Goal: Task Accomplishment & Management: Manage account settings

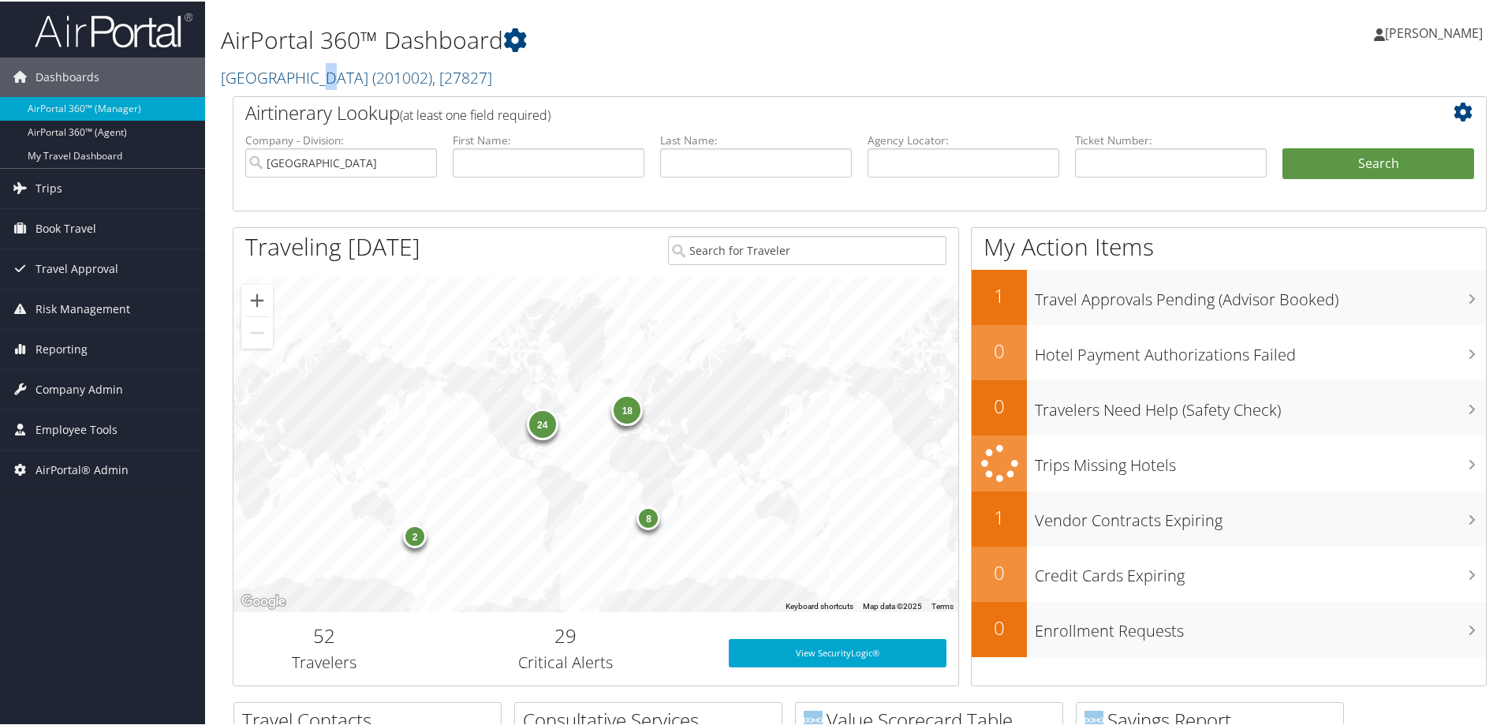
drag, startPoint x: 305, startPoint y: 76, endPoint x: 313, endPoint y: 106, distance: 31.0
click at [311, 80] on link "[GEOGRAPHIC_DATA] ( 201002 ) , [ 27827 ]" at bounding box center [356, 75] width 271 height 21
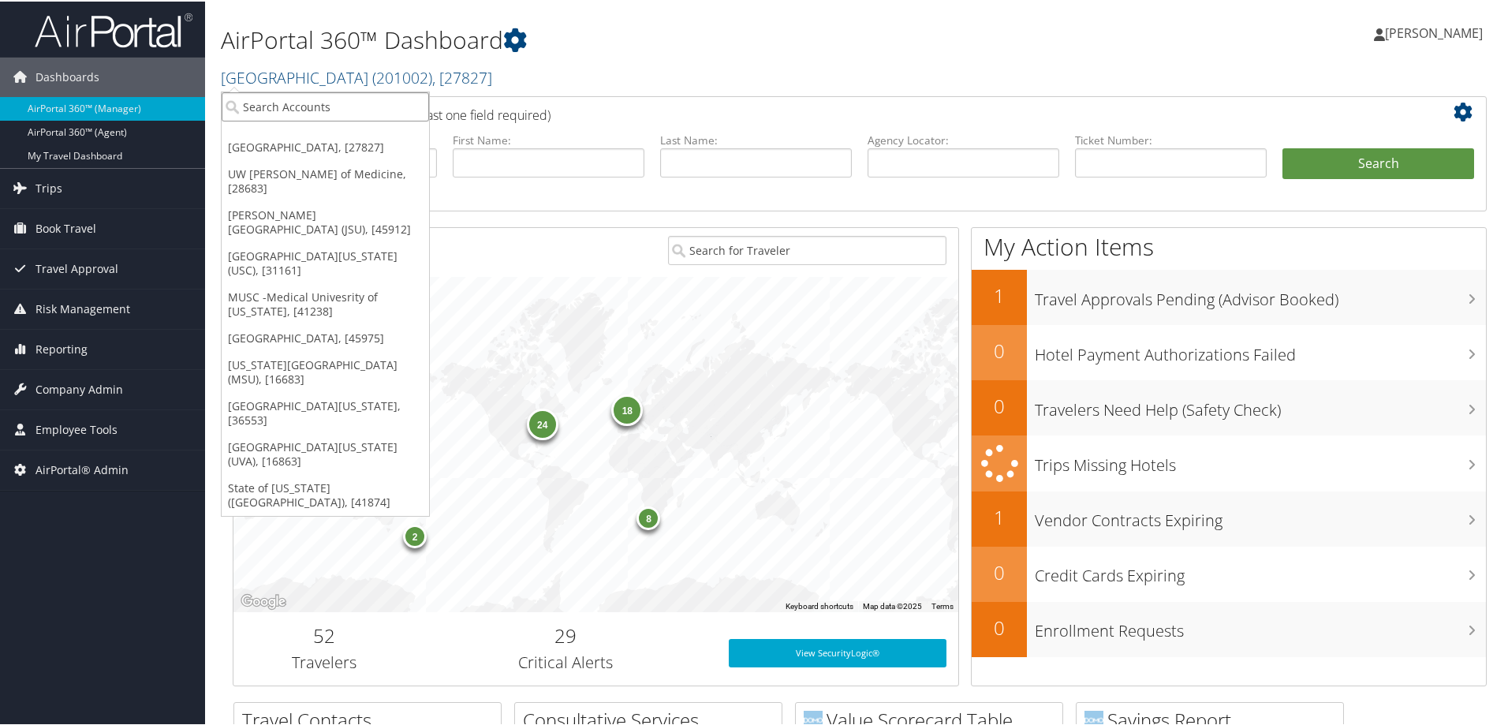
click at [285, 116] on input "search" at bounding box center [325, 105] width 207 height 29
type input "musc"
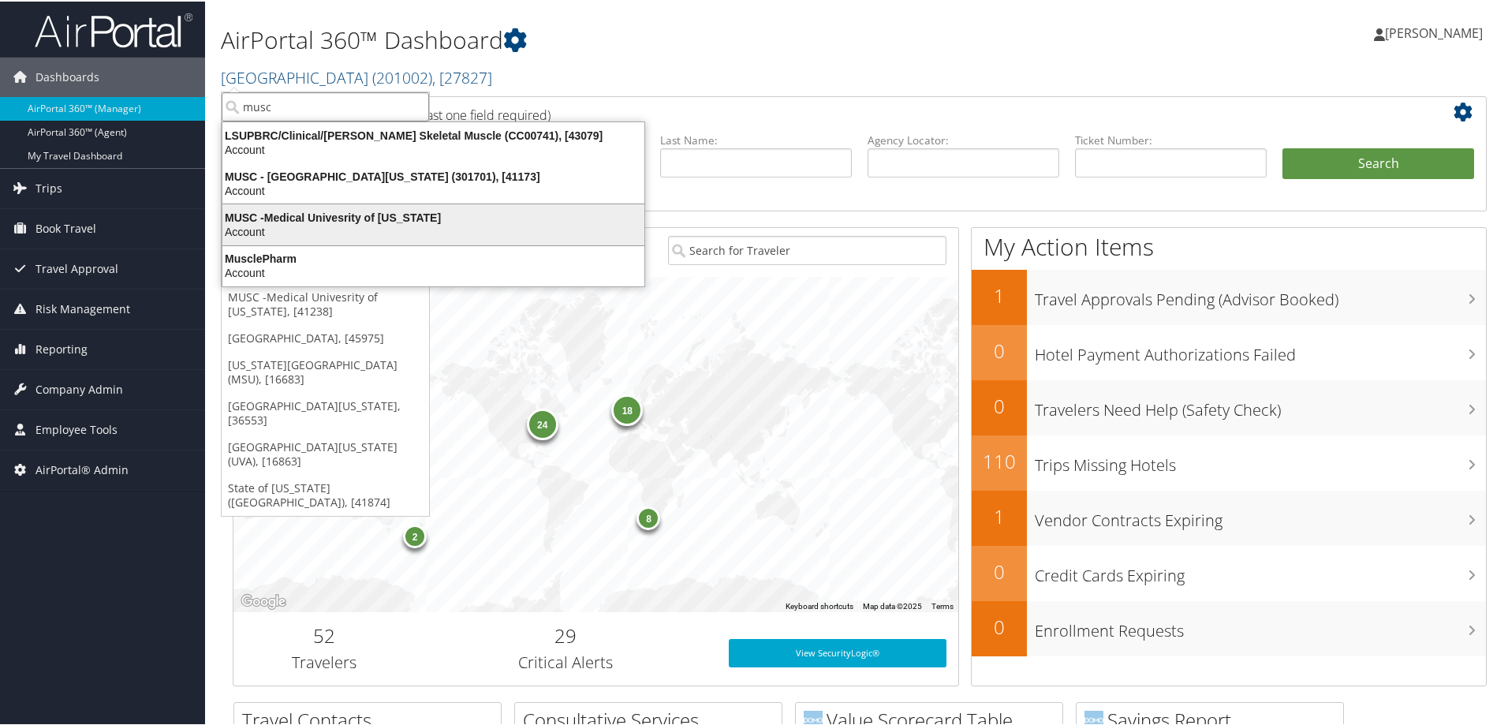
click at [348, 209] on div "MUSC -Medical Univesrity of [US_STATE]" at bounding box center [433, 216] width 441 height 14
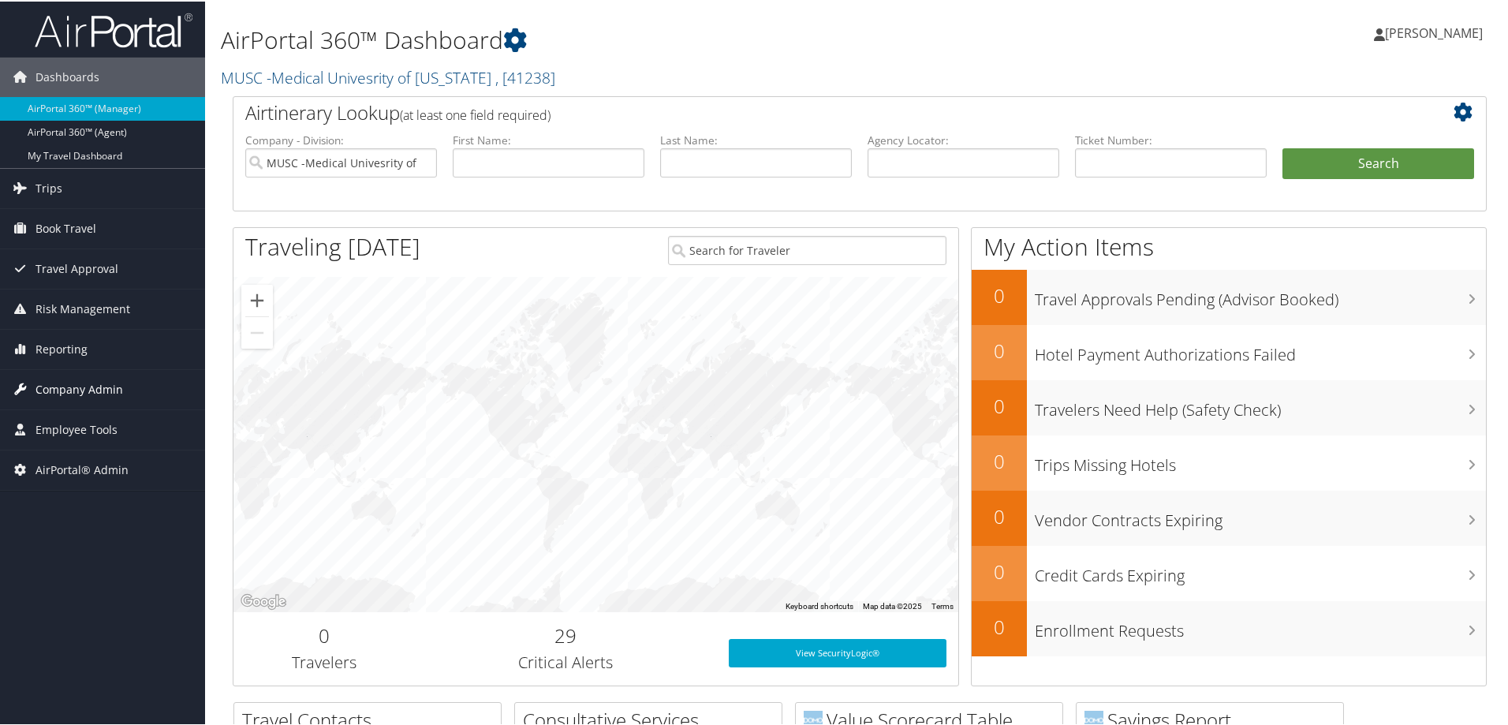
click at [83, 377] on span "Company Admin" at bounding box center [79, 387] width 88 height 39
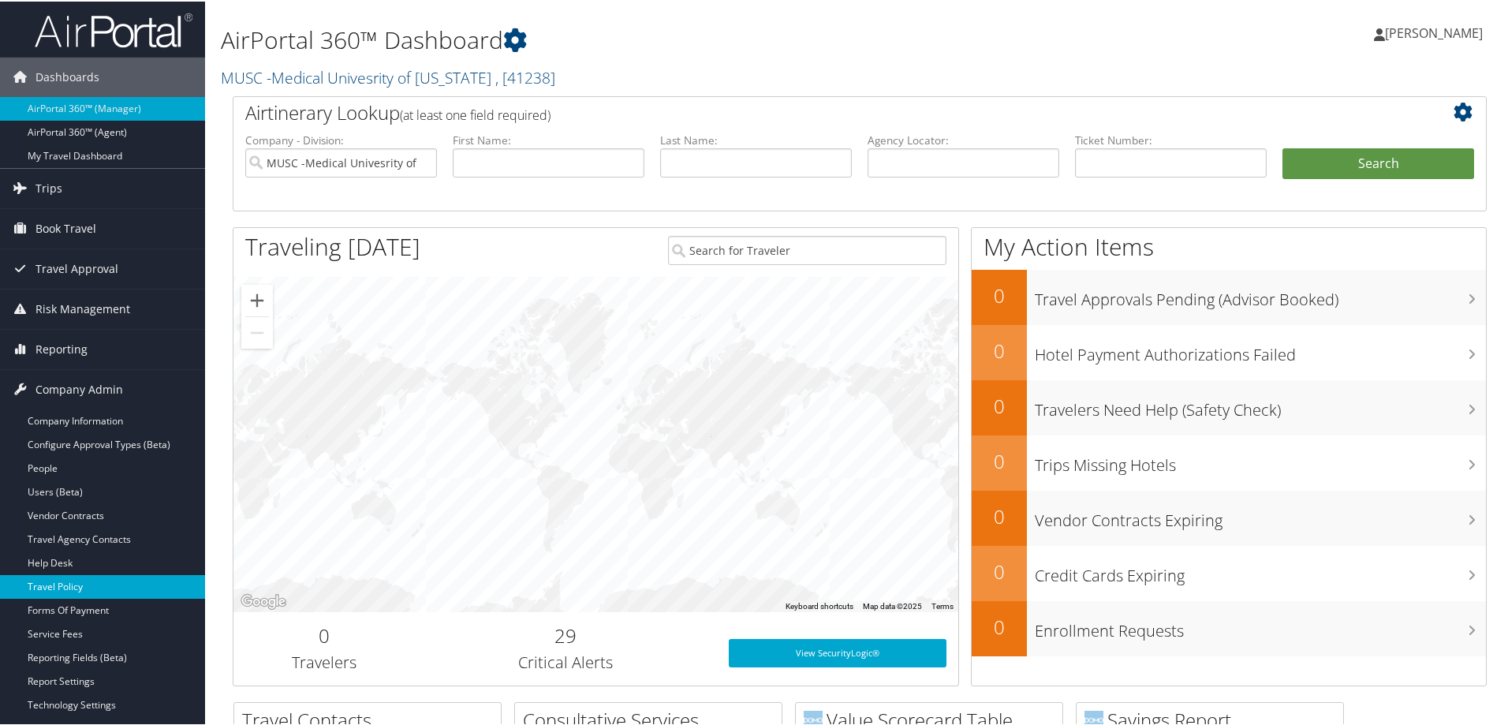
click at [79, 576] on link "Travel Policy" at bounding box center [102, 585] width 205 height 24
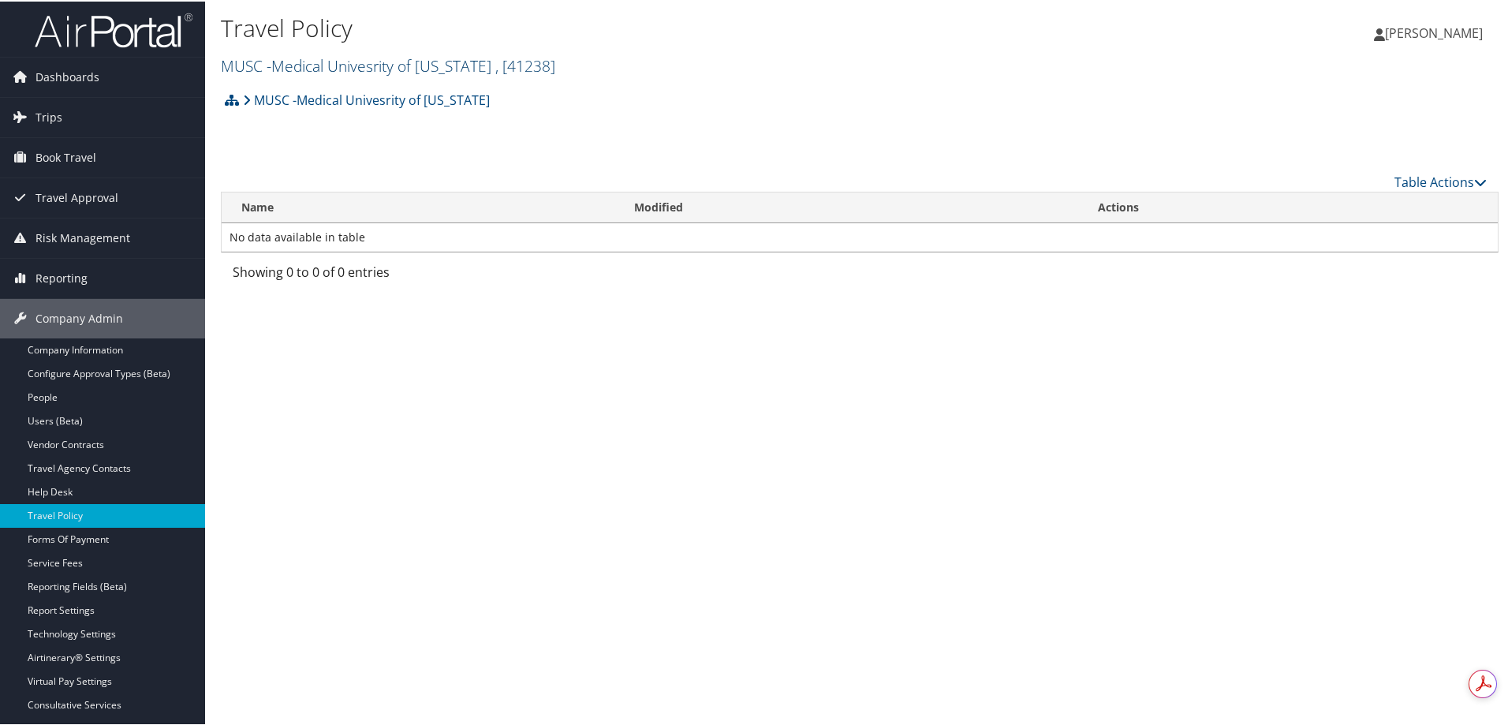
click at [326, 70] on link "MUSC -Medical Univesrity of South Carolina , [ 41238 ]" at bounding box center [388, 64] width 334 height 21
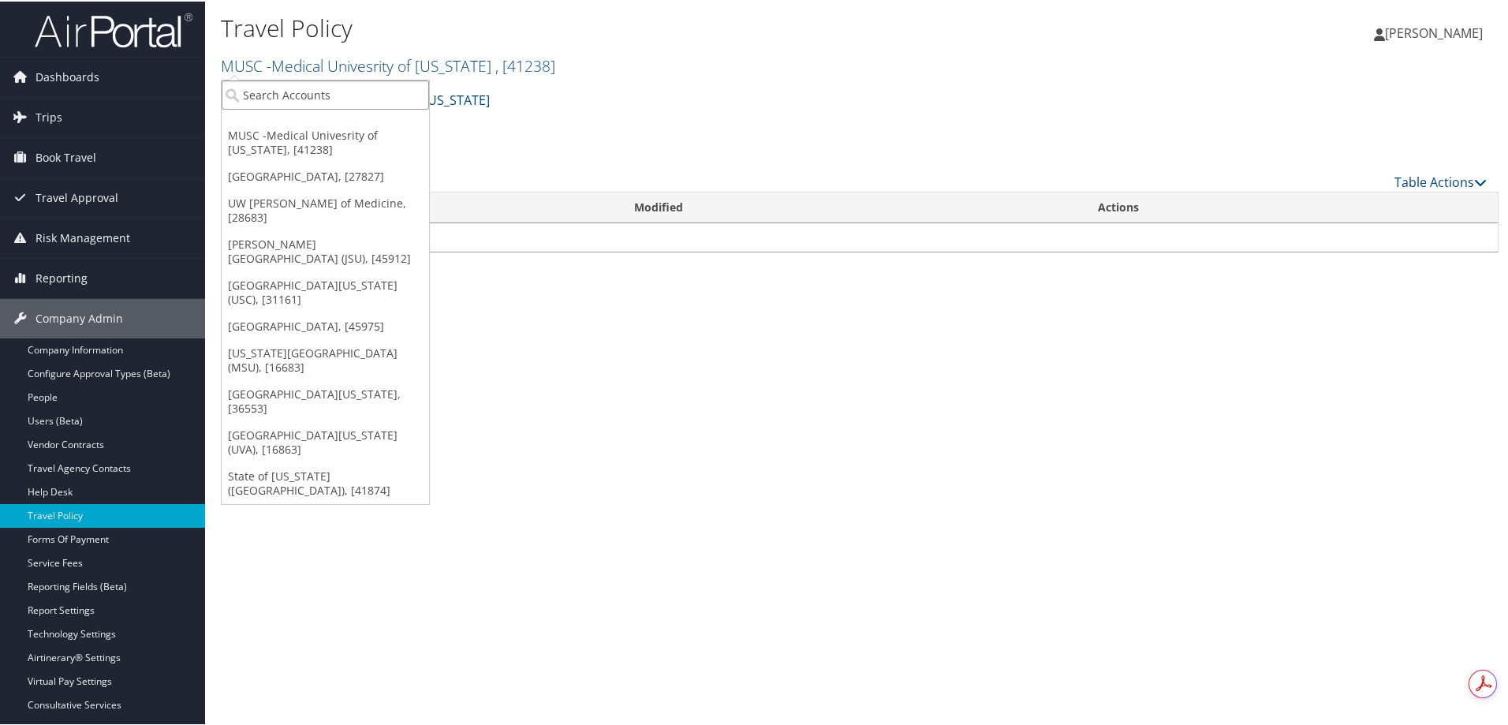
click at [292, 93] on input "search" at bounding box center [325, 93] width 207 height 29
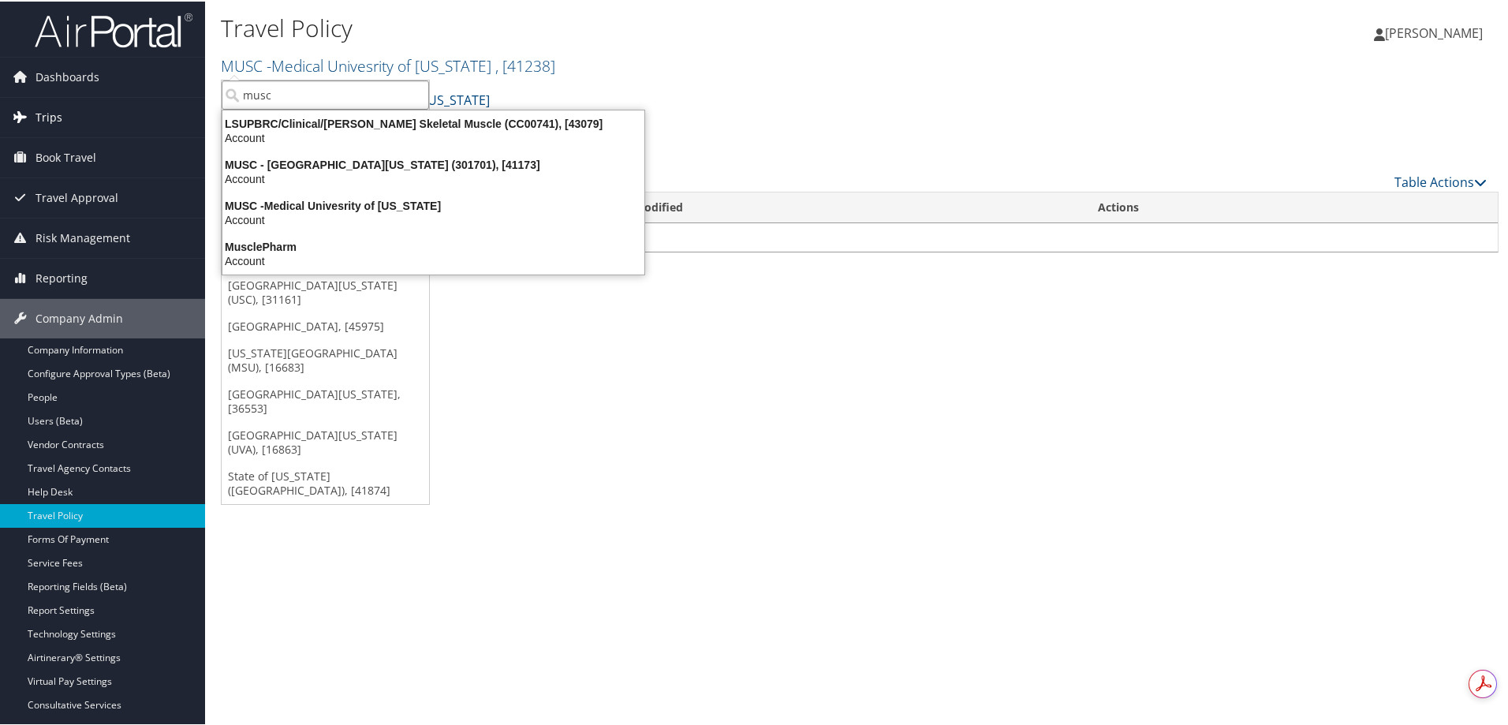
type input "musc"
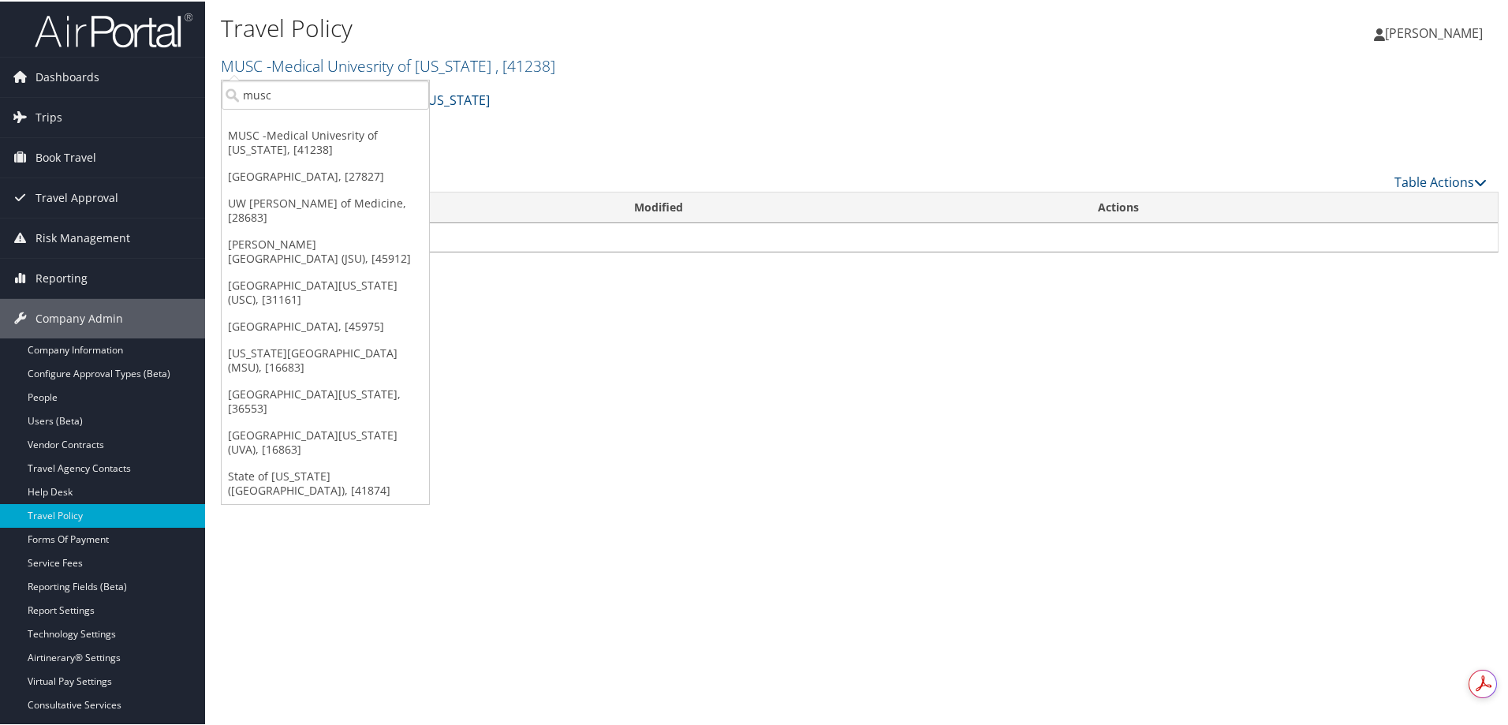
click at [795, 432] on div "Travel Policy MUSC -Medical Univesrity of South Carolina , [ 41238 ] MUSC -Medi…" at bounding box center [859, 362] width 1309 height 725
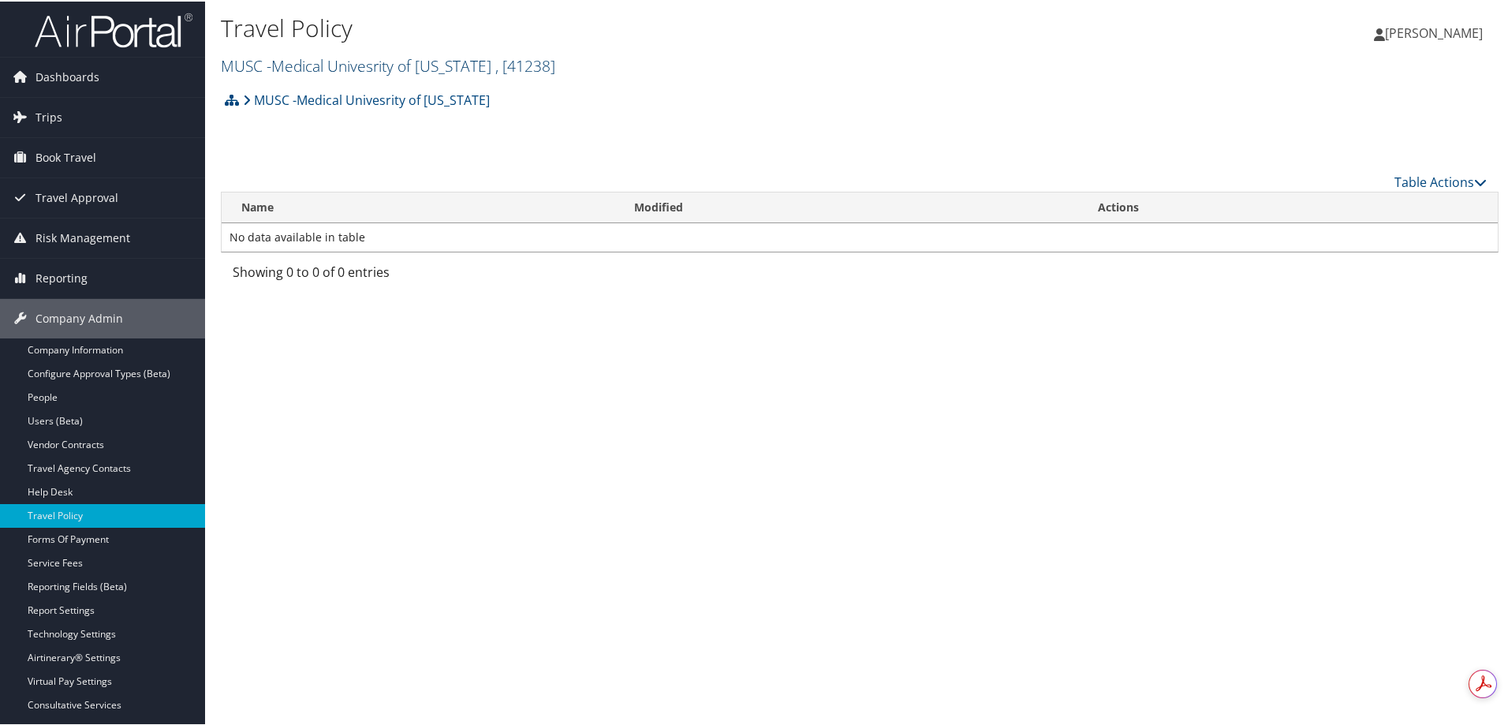
click at [244, 66] on link "MUSC -Medical Univesrity of South Carolina , [ 41238 ]" at bounding box center [388, 64] width 334 height 21
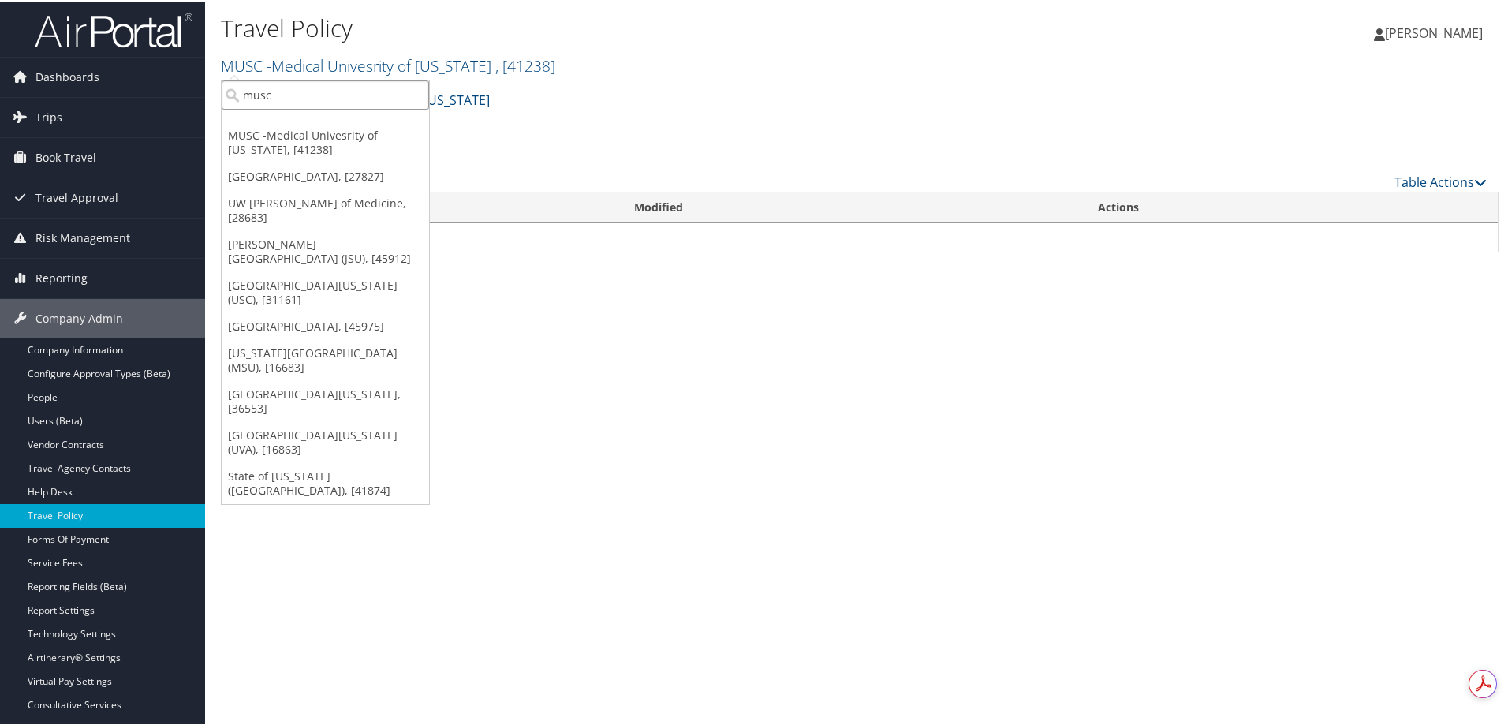
click at [285, 98] on input "musc" at bounding box center [325, 93] width 207 height 29
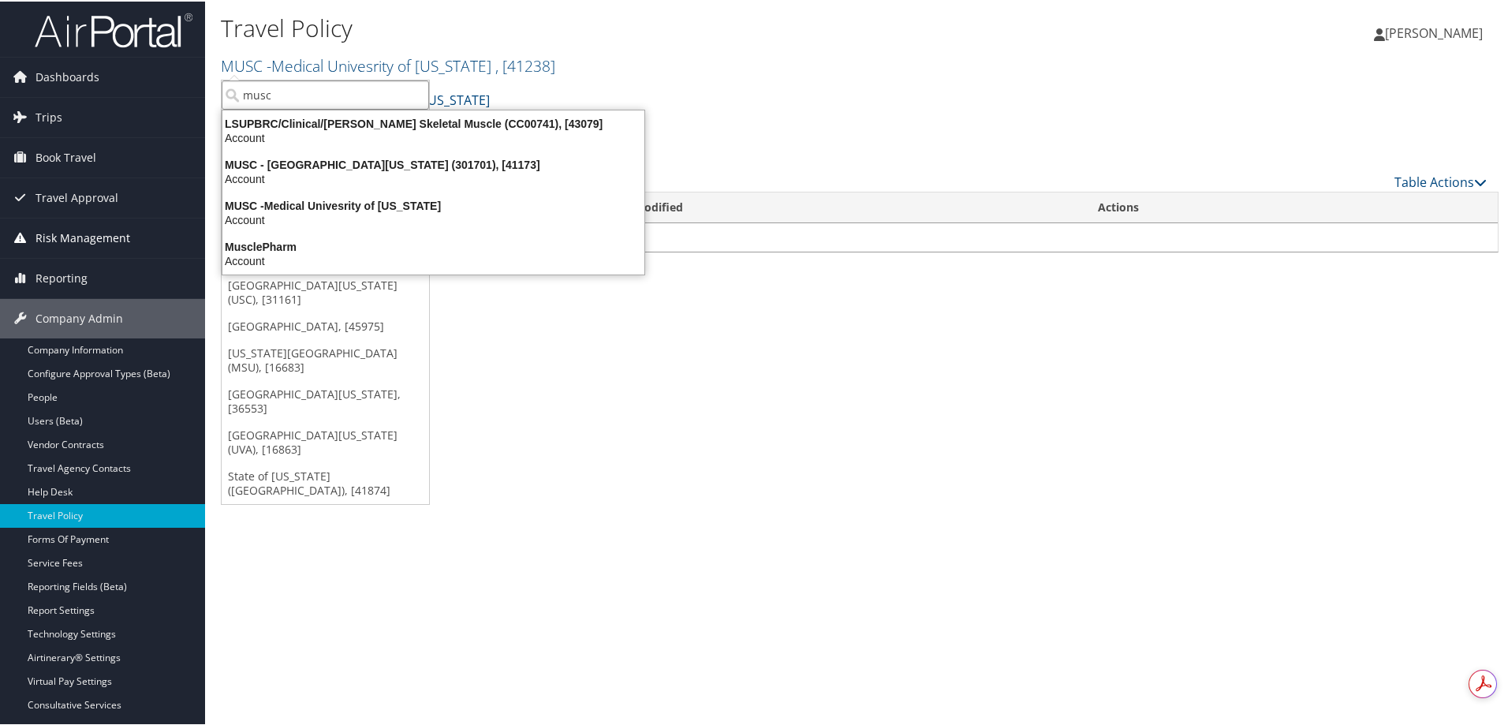
type input "musc"
